Goal: Task Accomplishment & Management: Use online tool/utility

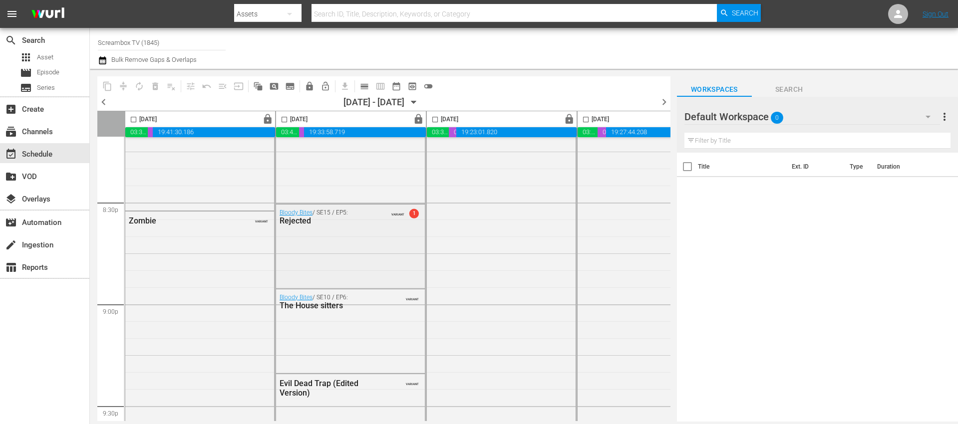
scroll to position [4098, 0]
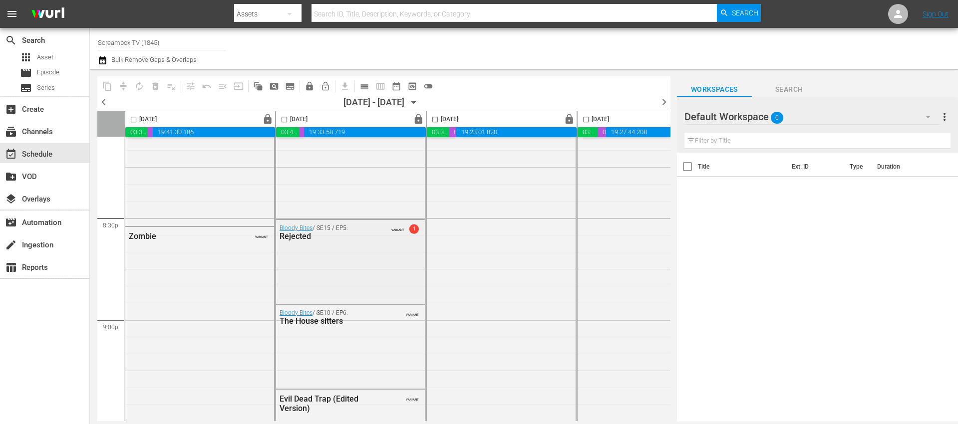
click at [414, 228] on span "1" at bounding box center [413, 229] width 9 height 9
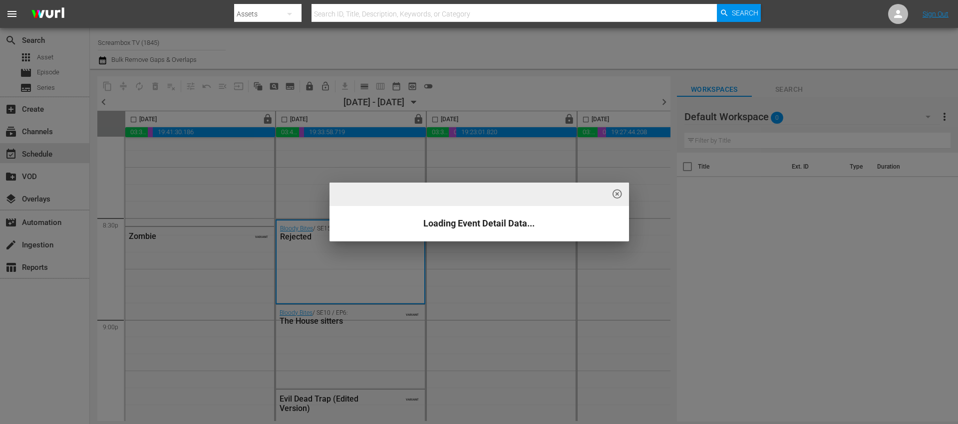
click at [617, 195] on span "highlight_off_icon" at bounding box center [617, 194] width 11 height 11
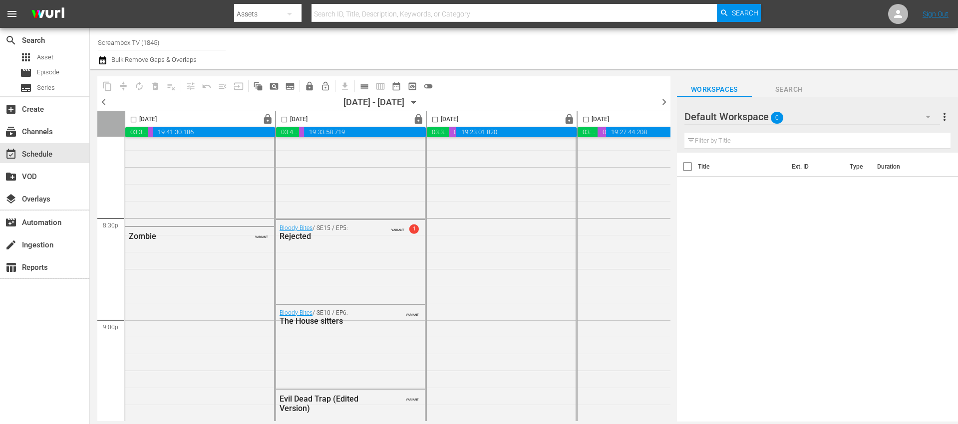
click at [617, 193] on span "highlight_off_icon" at bounding box center [617, 194] width 11 height 11
click at [41, 247] on div "create Ingestion" at bounding box center [28, 243] width 56 height 9
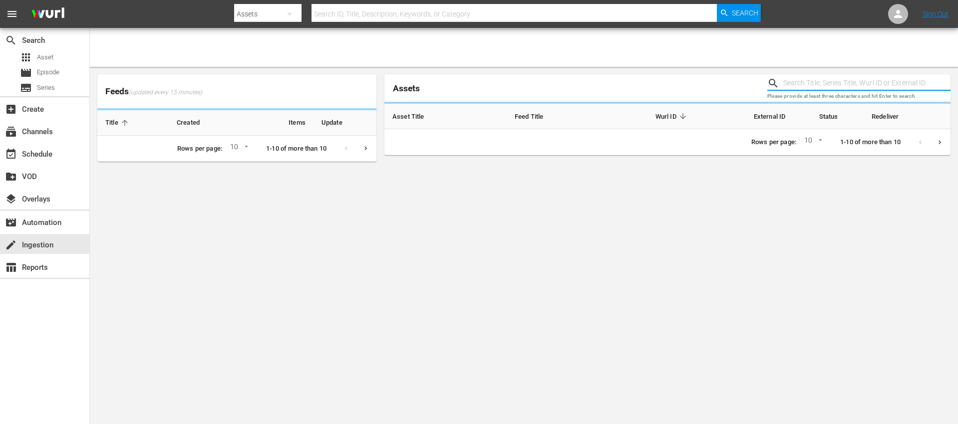
click at [820, 80] on input "text" at bounding box center [866, 83] width 167 height 15
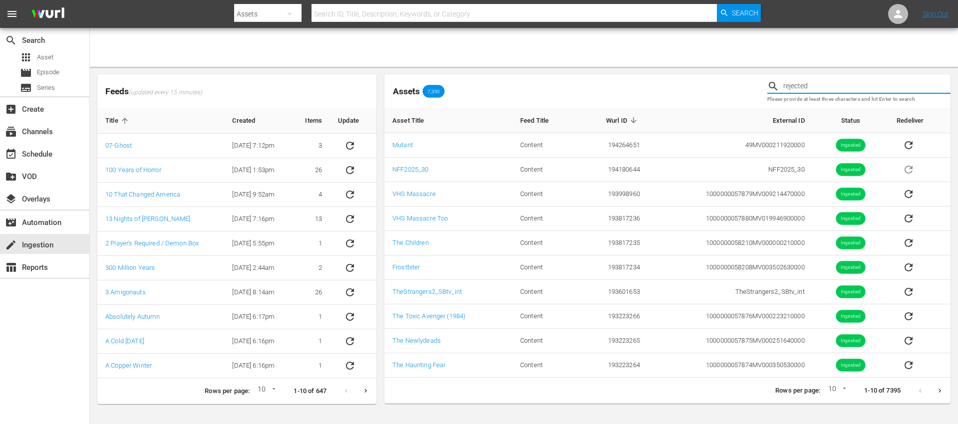
type input "rejected"
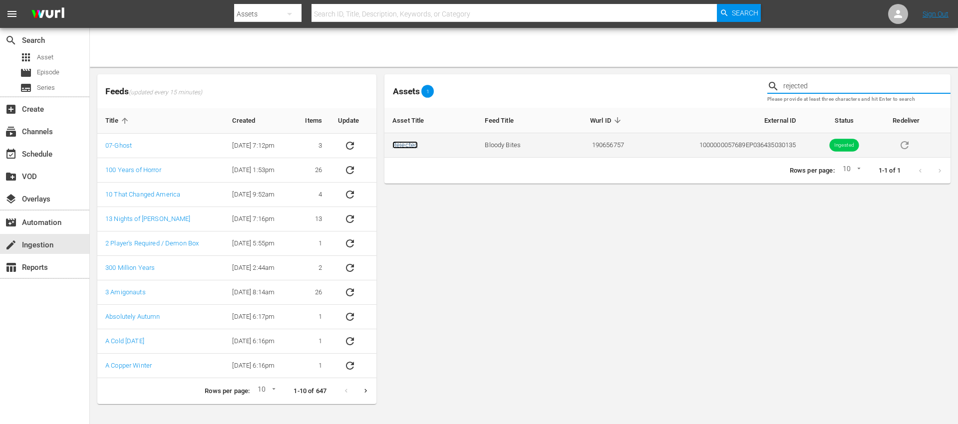
click at [413, 145] on link "Rejected" at bounding box center [404, 144] width 25 height 7
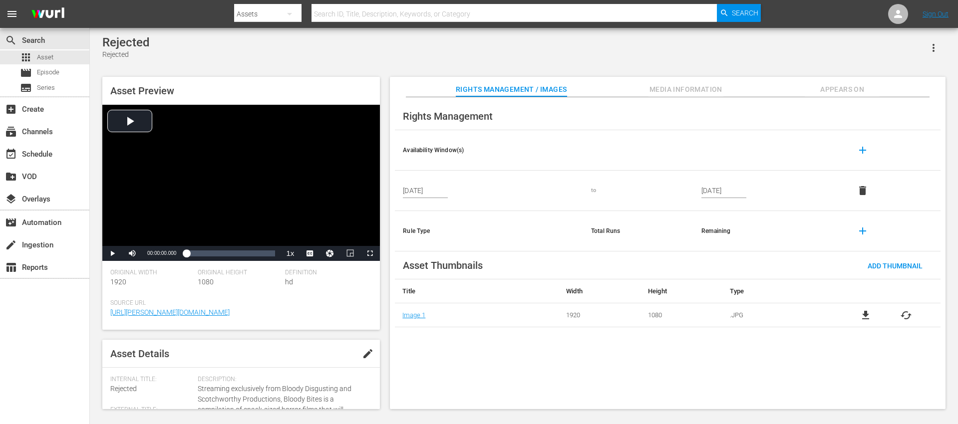
click at [413, 191] on input "Oct 10, 2025" at bounding box center [425, 190] width 45 height 15
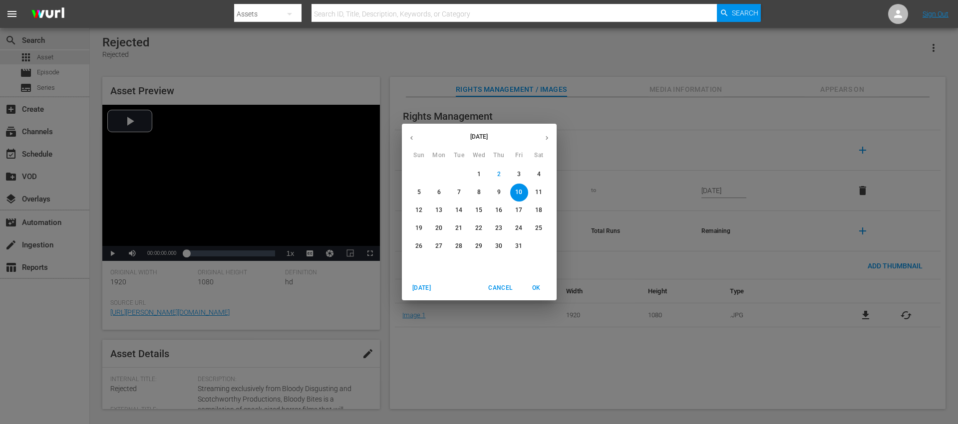
click at [497, 190] on p "9" at bounding box center [498, 192] width 3 height 8
type input "Oct 9, 2025"
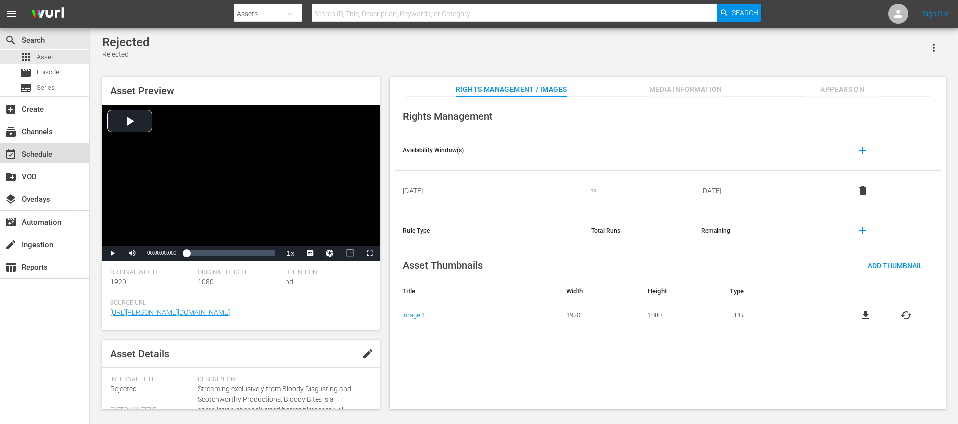
click at [41, 153] on div "event_available Schedule" at bounding box center [28, 152] width 56 height 9
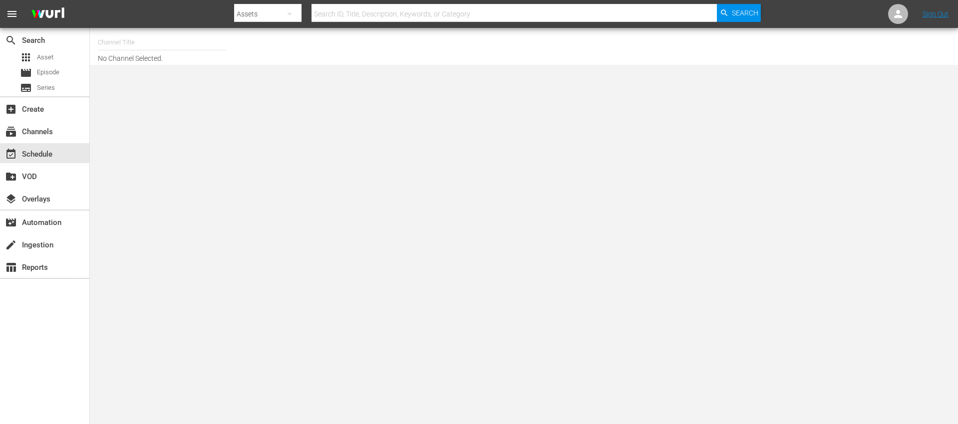
click at [112, 49] on input "text" at bounding box center [162, 42] width 128 height 24
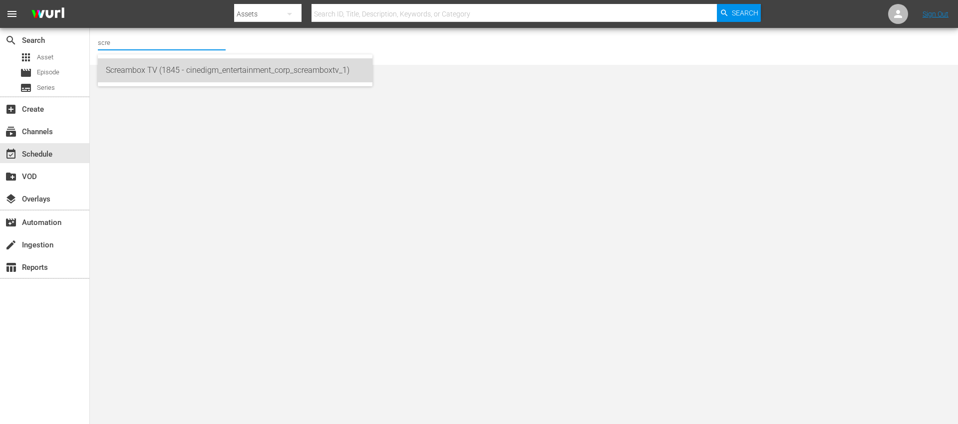
click at [154, 70] on div "Screambox TV (1845 - cinedigm_entertainment_corp_screamboxtv_1)" at bounding box center [235, 70] width 259 height 24
type input "Screambox TV (1845 - cinedigm_entertainment_corp_screamboxtv_1)"
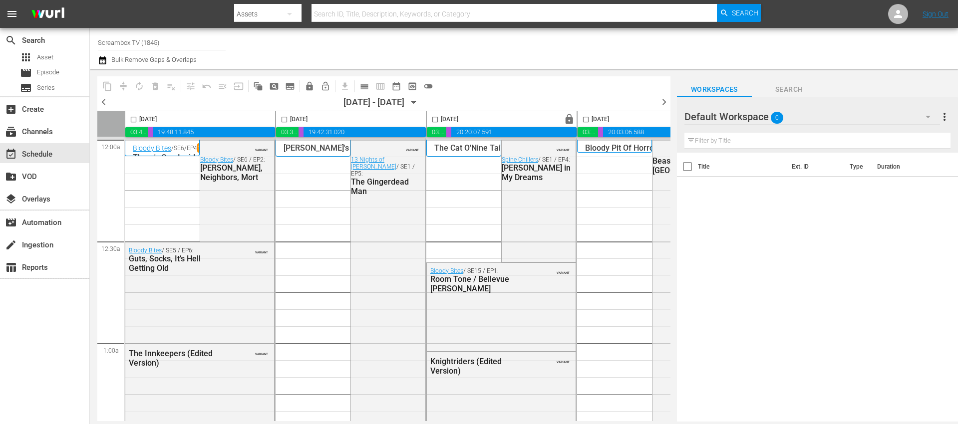
click at [665, 99] on span "chevron_right" at bounding box center [664, 102] width 12 height 12
